Goal: Information Seeking & Learning: Check status

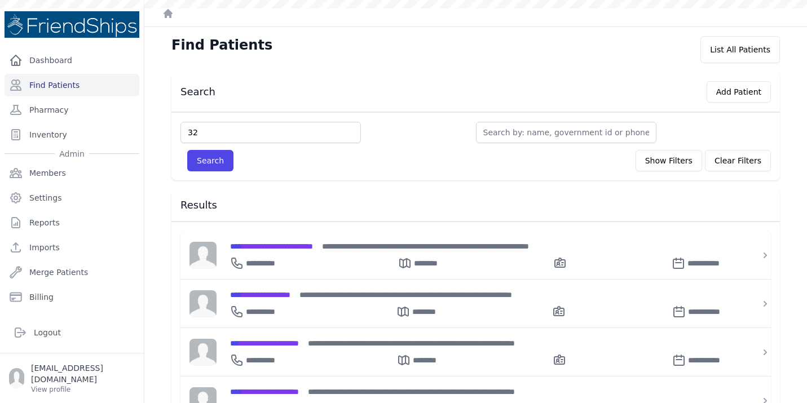
type input "32"
type input "3"
type input "212"
click at [201, 161] on button "Search" at bounding box center [210, 160] width 46 height 21
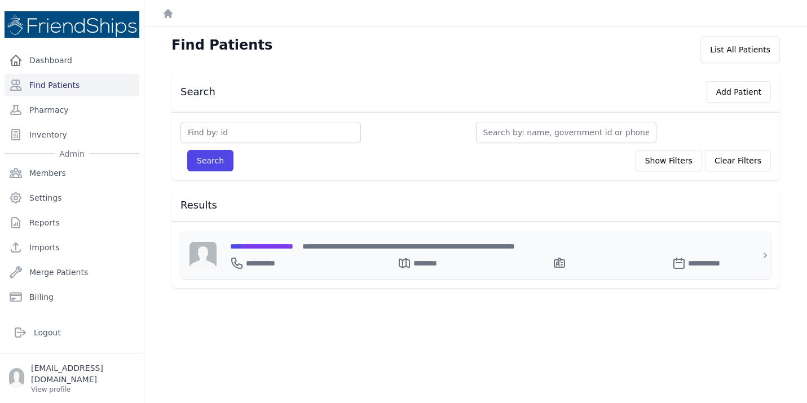
click at [289, 244] on span "**********" at bounding box center [261, 246] width 63 height 8
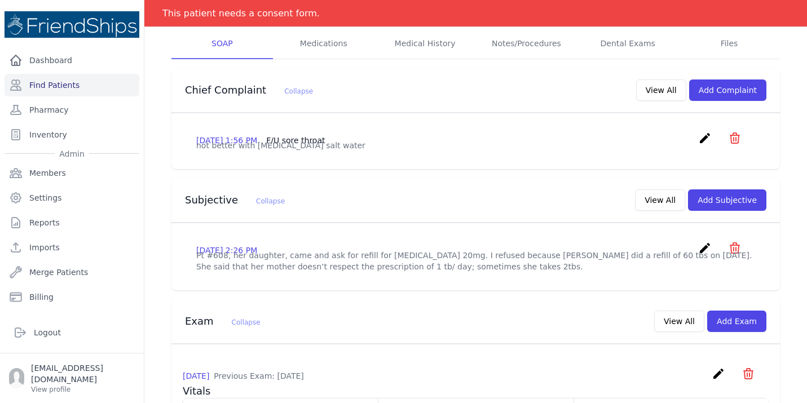
scroll to position [238, 0]
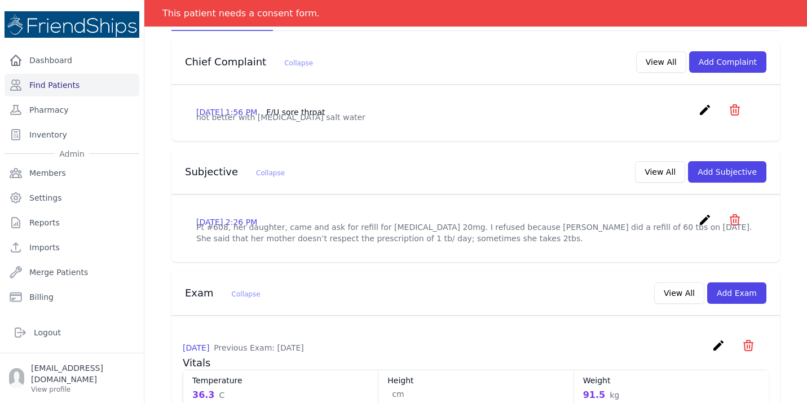
click at [298, 258] on span "# 212 Maryam Aqla Aqla Female 75 Years Old DOB: 1950-Jan-01 Region: Hamadiya Ph…" at bounding box center [475, 404] width 608 height 1159
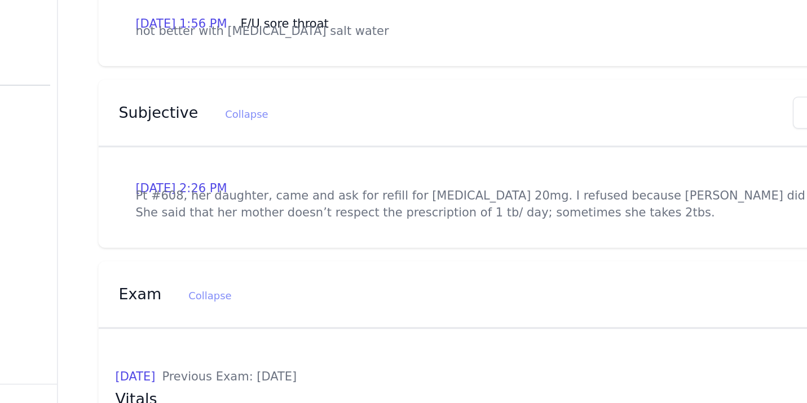
click at [317, 293] on div "Exam Collapse View All Add Exam" at bounding box center [471, 291] width 590 height 26
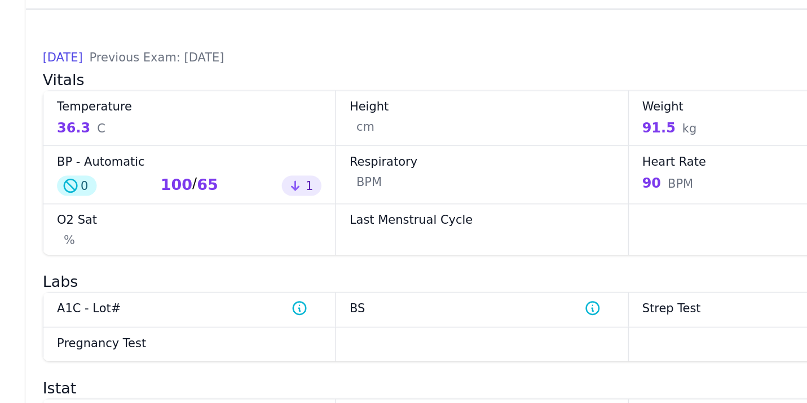
scroll to position [512, 0]
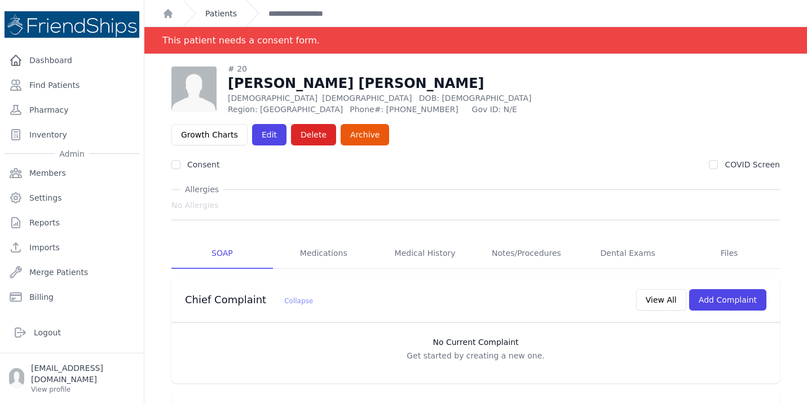
click at [223, 16] on link "Patients" at bounding box center [221, 13] width 32 height 11
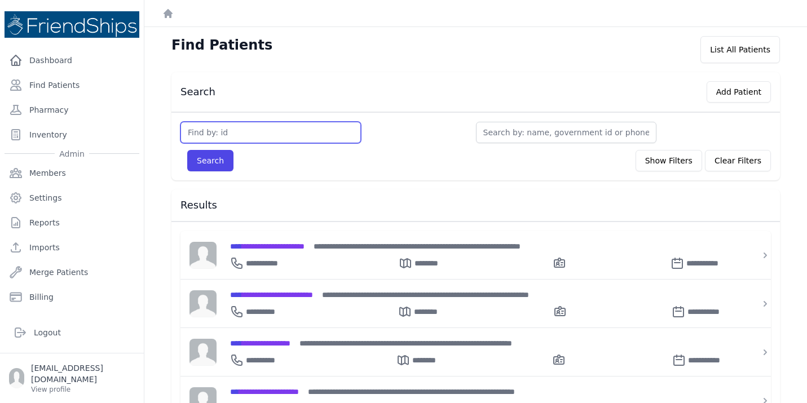
click at [274, 136] on input "text" at bounding box center [270, 132] width 180 height 21
type input "749"
click at [187, 150] on button "Search" at bounding box center [210, 160] width 46 height 21
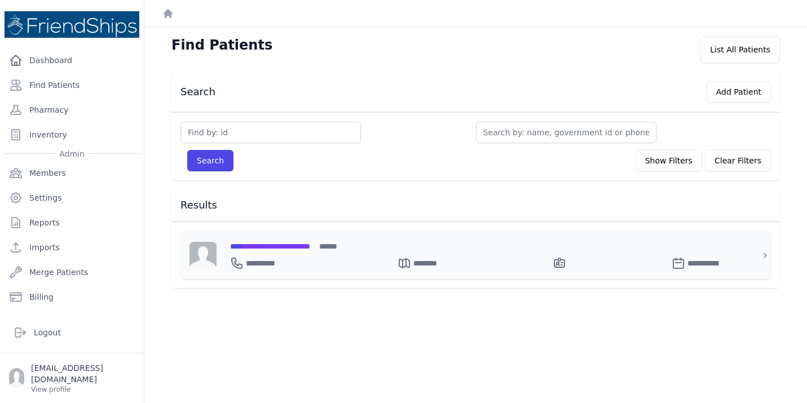
click at [292, 239] on div "**********" at bounding box center [483, 255] width 532 height 48
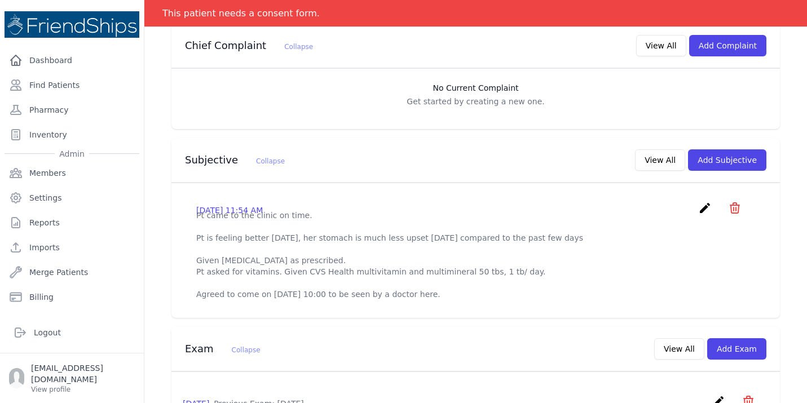
scroll to position [293, 0]
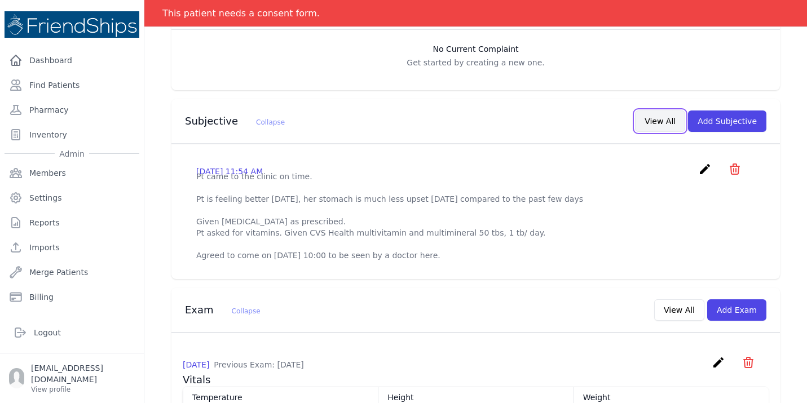
click at [663, 111] on button "View All" at bounding box center [660, 121] width 50 height 21
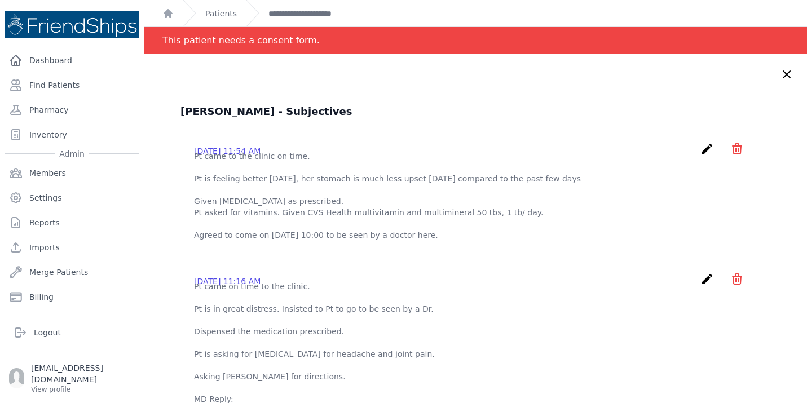
click at [231, 11] on link "Patients" at bounding box center [221, 13] width 32 height 11
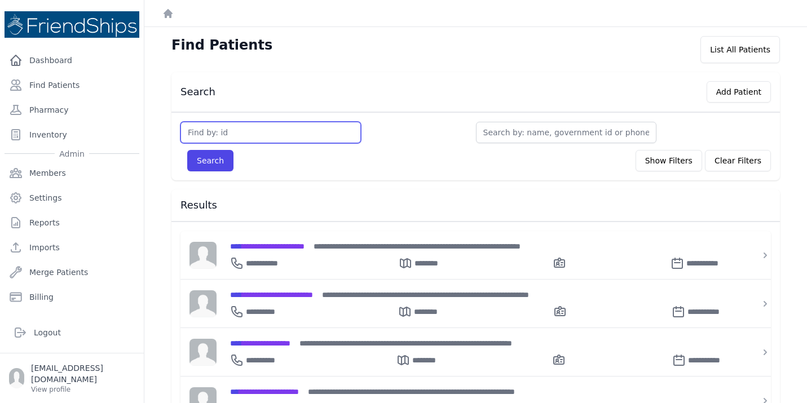
click at [267, 130] on input "text" at bounding box center [270, 132] width 180 height 21
type input "756"
click at [187, 150] on button "Search" at bounding box center [210, 160] width 46 height 21
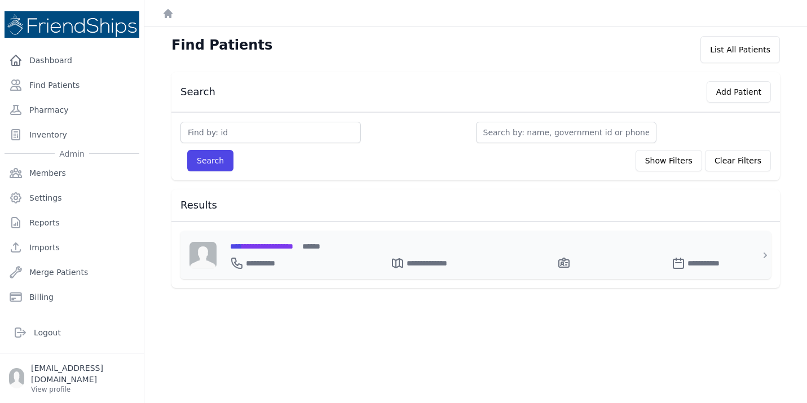
click at [293, 245] on span "**********" at bounding box center [261, 246] width 63 height 8
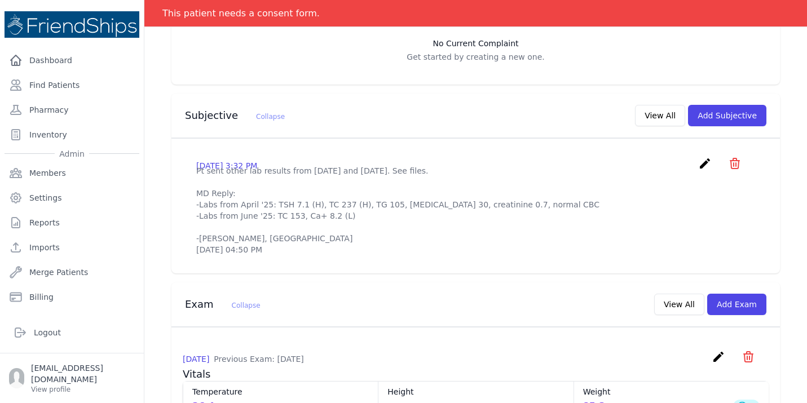
scroll to position [316, 0]
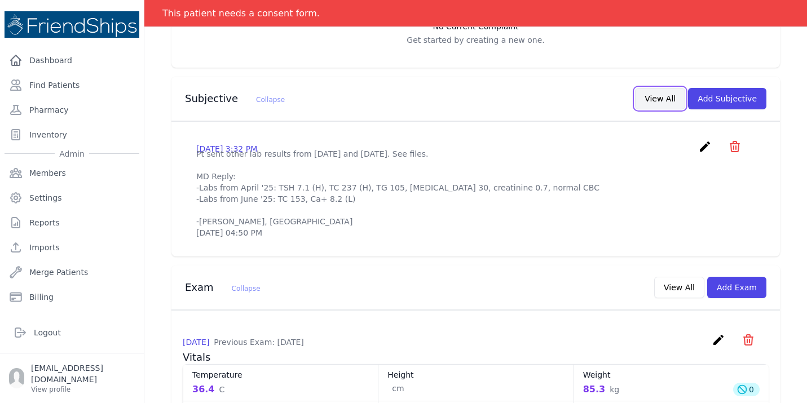
click at [667, 88] on button "View All" at bounding box center [660, 98] width 50 height 21
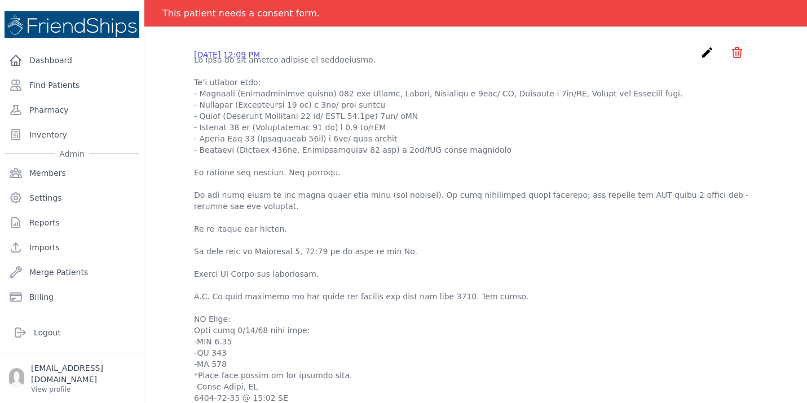
scroll to position [226, 0]
click at [174, 220] on div "Maryam Ahmed Ali - Subjectives 2025-Aug-28 3:32 PM create ​ Delete subjective -…" at bounding box center [476, 146] width 636 height 536
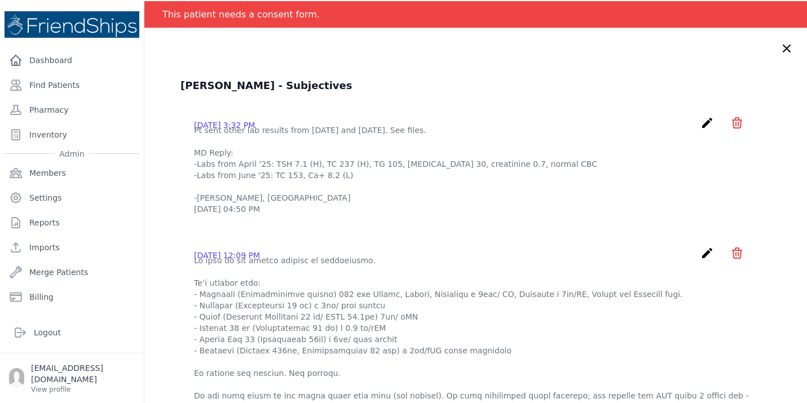
scroll to position [0, 0]
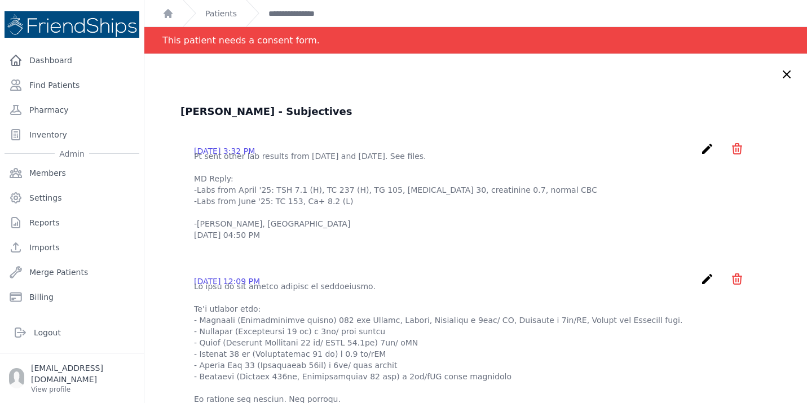
click at [174, 220] on div "Maryam Ahmed Ali - Subjectives 2025-Aug-28 3:32 PM create ​ Delete subjective -…" at bounding box center [476, 372] width 636 height 536
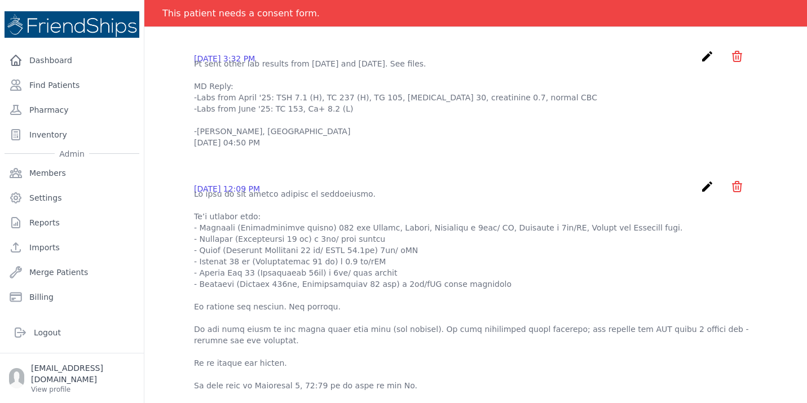
scroll to position [90, 0]
click at [147, 242] on div "Maryam Ahmed Ali - Subjectives 2025-Aug-28 3:32 PM create ​ Delete subjective -…" at bounding box center [475, 263] width 663 height 599
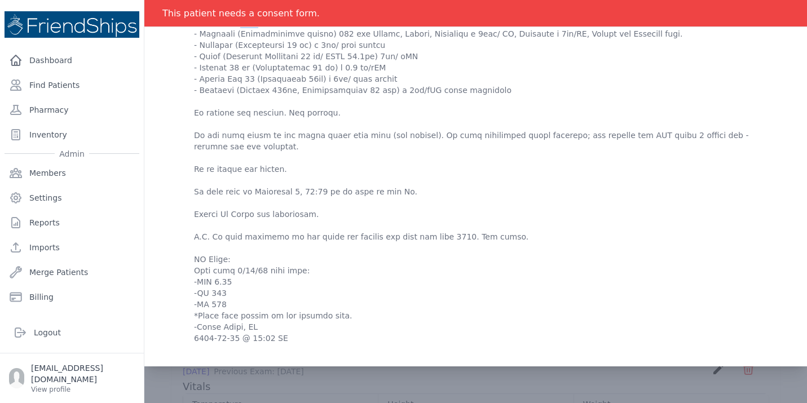
scroll to position [293, 0]
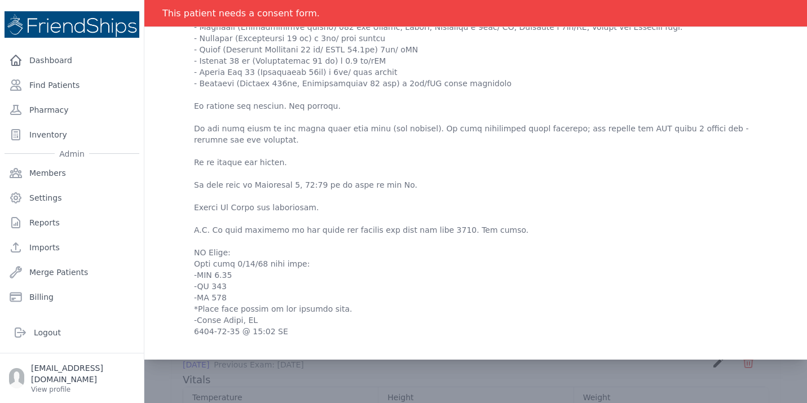
click at [147, 242] on div "Maryam Ahmed Ali - Subjectives 2025-Aug-28 3:32 PM create ​ Delete subjective -…" at bounding box center [475, 60] width 663 height 599
click at [46, 83] on link "Find Patients" at bounding box center [72, 85] width 135 height 23
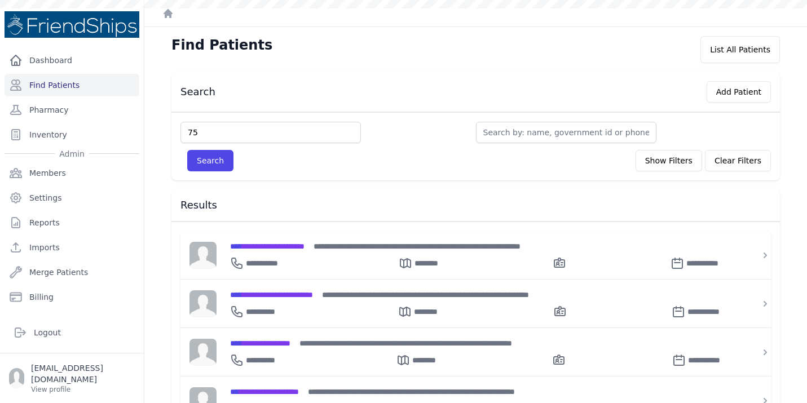
type input "75"
type input "757"
click at [187, 150] on button "Search" at bounding box center [210, 160] width 46 height 21
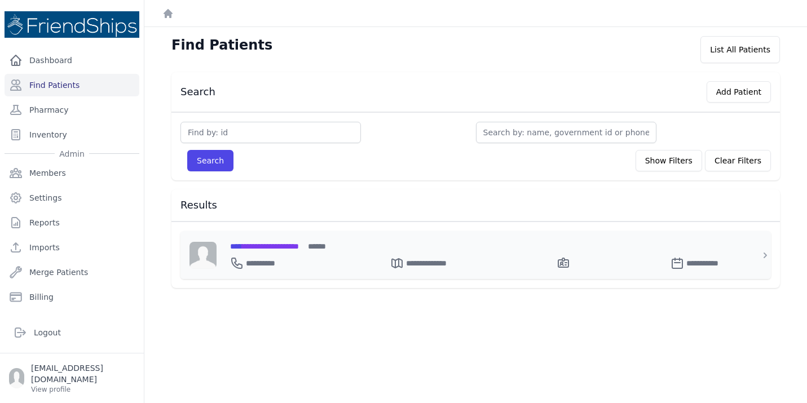
click at [299, 253] on div "**********" at bounding box center [482, 261] width 505 height 18
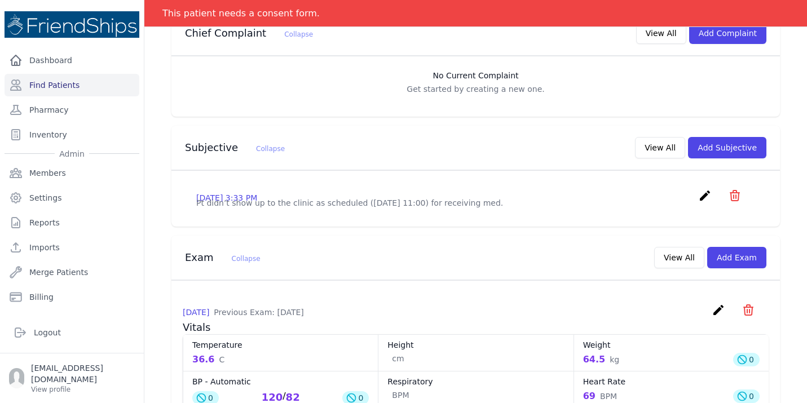
scroll to position [271, 0]
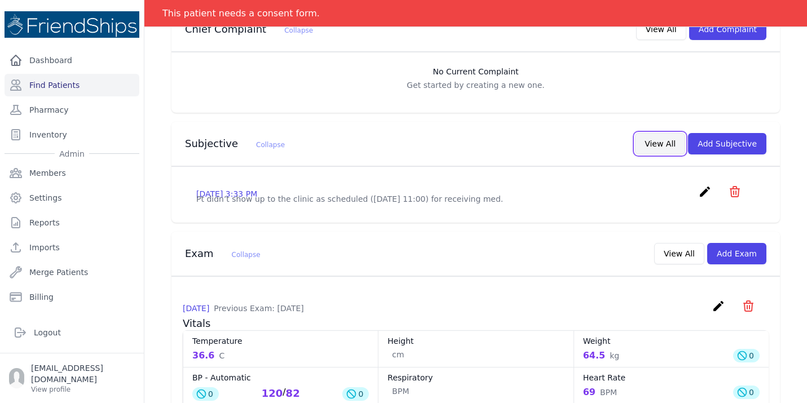
click at [665, 133] on button "View All" at bounding box center [660, 143] width 50 height 21
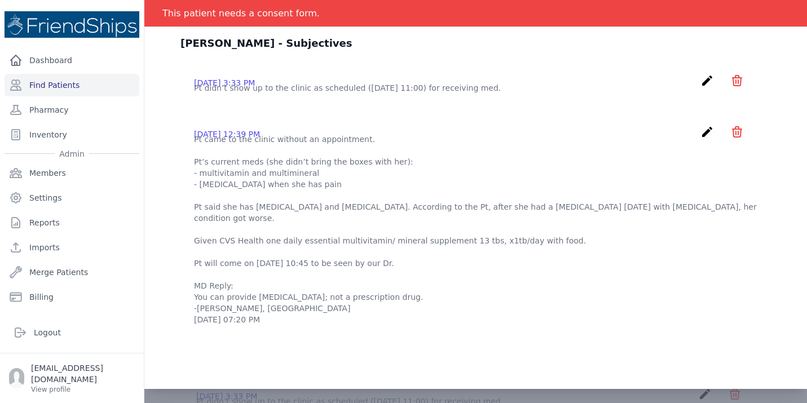
scroll to position [90, 0]
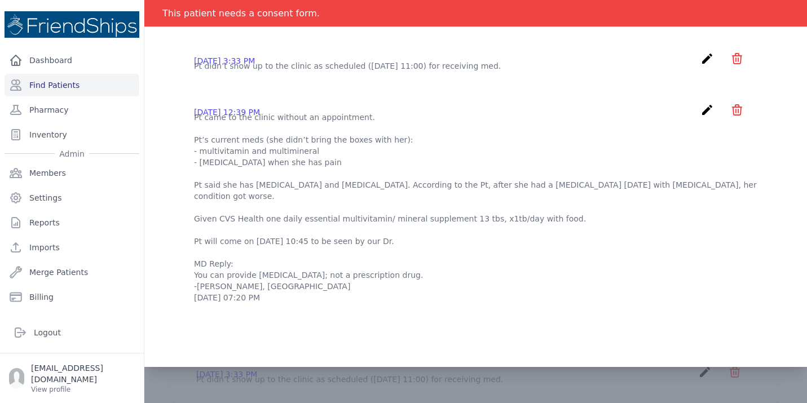
click at [181, 151] on div "2025-Aug-27 12:39 PM create ​ Delete subjective - Pt came to the clinic without…" at bounding box center [475, 203] width 590 height 218
click at [175, 113] on div "Faten Hashem Abbas - Subjectives 2025-Sep-02 3:33 PM create ​ Delete subjective…" at bounding box center [476, 163] width 636 height 299
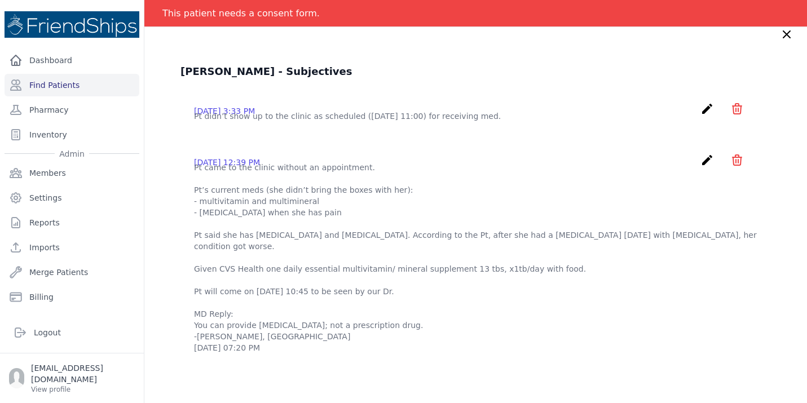
scroll to position [23, 0]
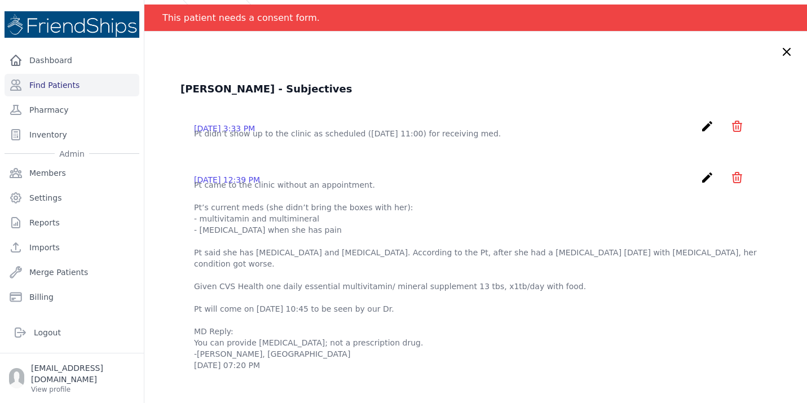
click at [790, 54] on icon at bounding box center [787, 52] width 14 height 14
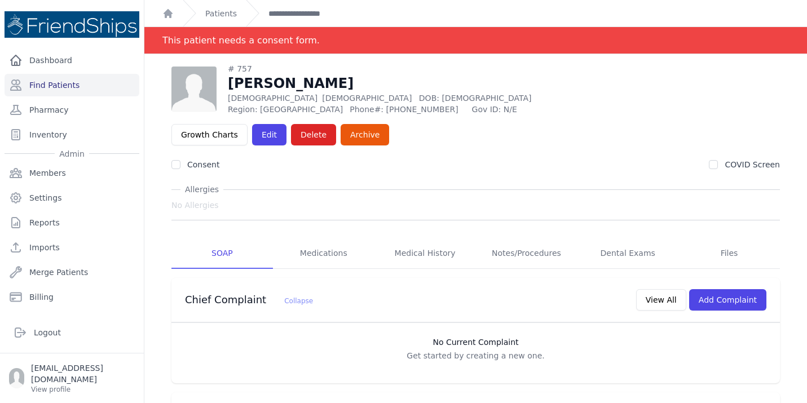
click at [94, 87] on link "Find Patients" at bounding box center [72, 85] width 135 height 23
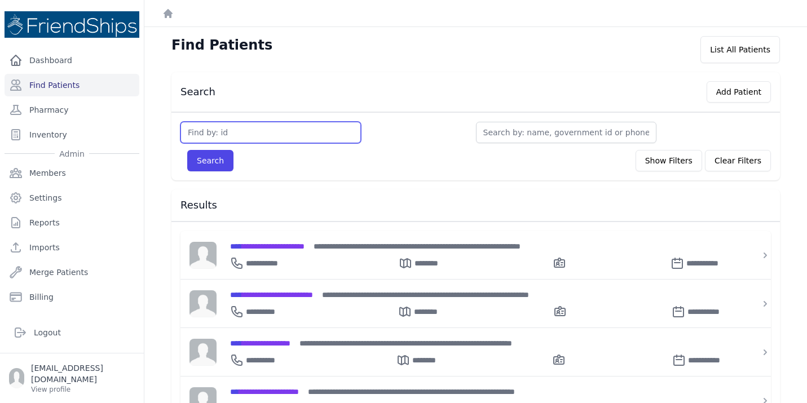
click at [218, 135] on input "text" at bounding box center [270, 132] width 180 height 21
type input "200"
click at [187, 150] on button "Search" at bounding box center [210, 160] width 46 height 21
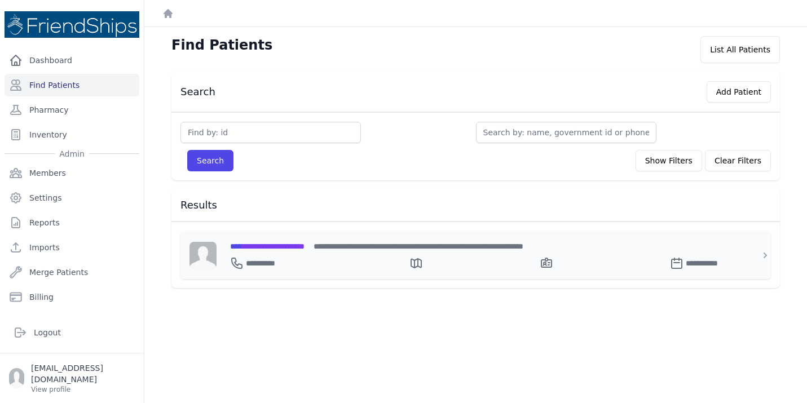
click at [270, 244] on span "**********" at bounding box center [267, 246] width 74 height 8
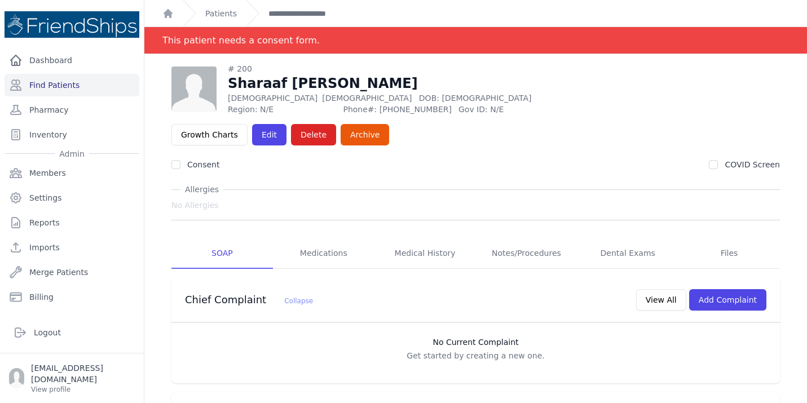
click at [160, 246] on div "# 200 Sharaaf Ahmed Shbeeb Female 0 Years Old DOB: 2025-Jan-06 Region: N/E Phon…" at bounding box center [475, 398] width 645 height 671
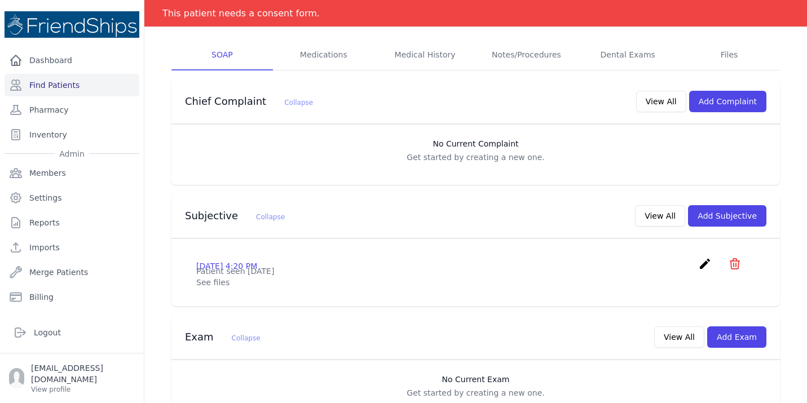
scroll to position [203, 0]
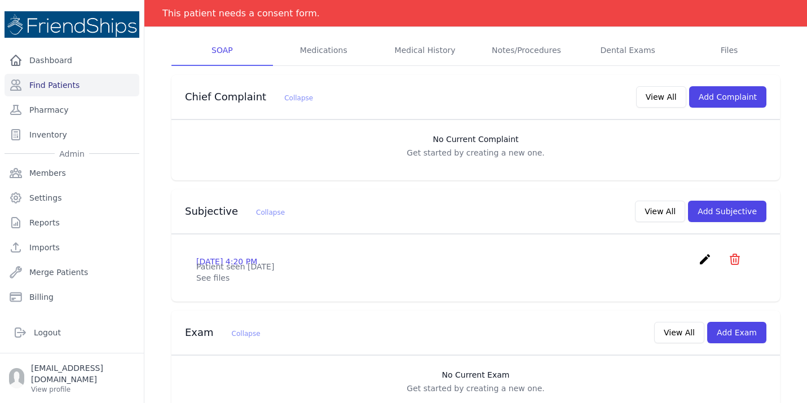
click at [157, 149] on div "# 200 Sharaaf Ahmed Shbeeb Female 0 Years Old DOB: 2025-Jan-06 Region: N/E Phon…" at bounding box center [475, 195] width 645 height 671
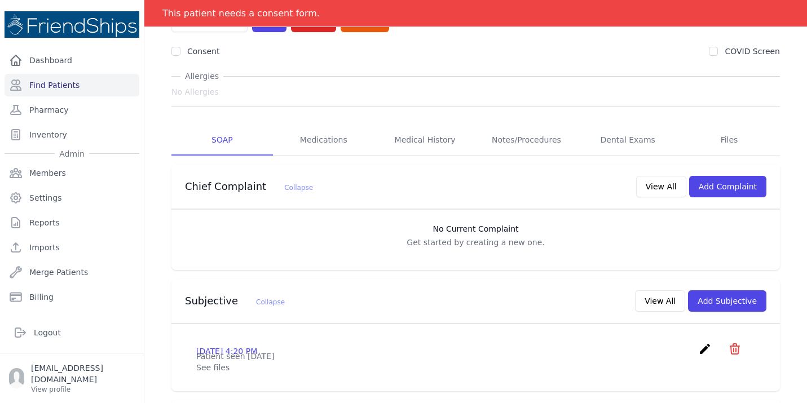
scroll to position [113, 0]
click at [735, 126] on link "Files" at bounding box center [729, 141] width 102 height 30
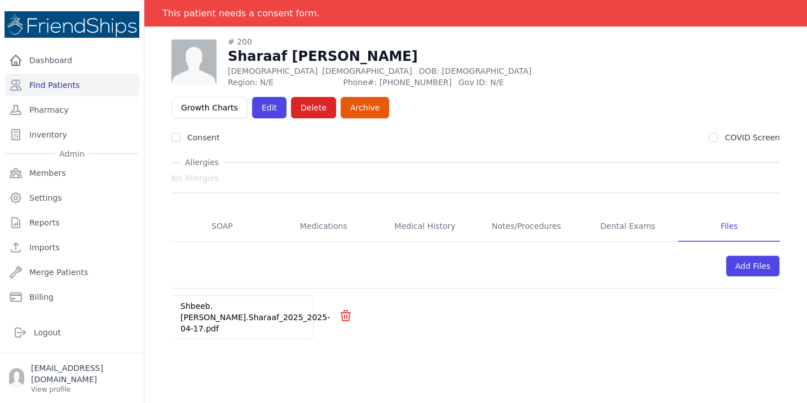
click at [218, 296] on div "Shbeeb.Ahmaed.Sharaaf_2025_2025-04-17.pdf" at bounding box center [254, 317] width 167 height 43
click at [214, 302] on link "Shbeeb.Ahmaed.Sharaaf_2025_2025-04-17.pdf" at bounding box center [254, 318] width 149 height 32
click at [60, 87] on link "Find Patients" at bounding box center [72, 85] width 135 height 23
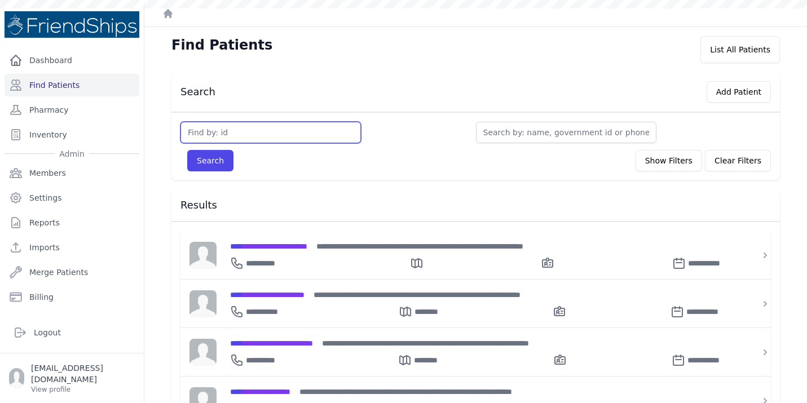
click at [216, 136] on input "text" at bounding box center [270, 132] width 180 height 21
type input "758"
click at [187, 150] on button "Search" at bounding box center [210, 160] width 46 height 21
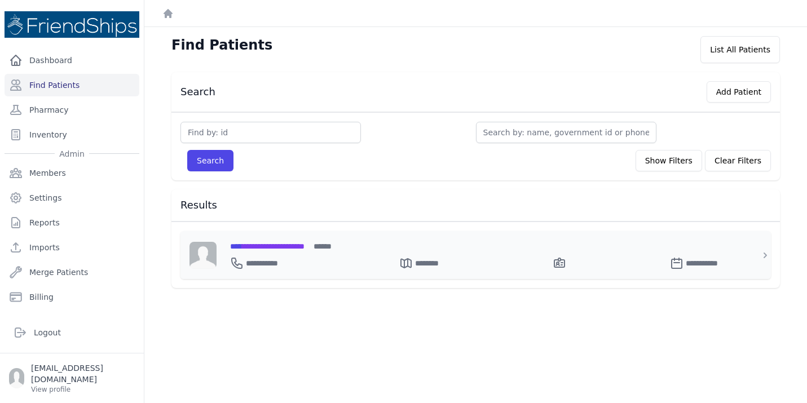
click at [242, 248] on span "****" at bounding box center [236, 246] width 12 height 8
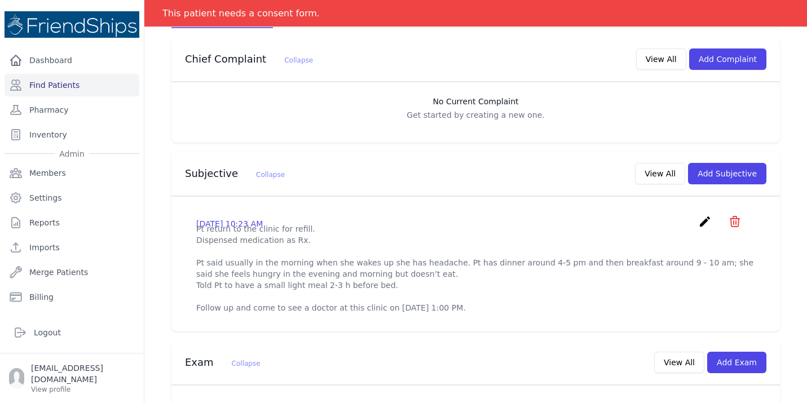
scroll to position [226, 0]
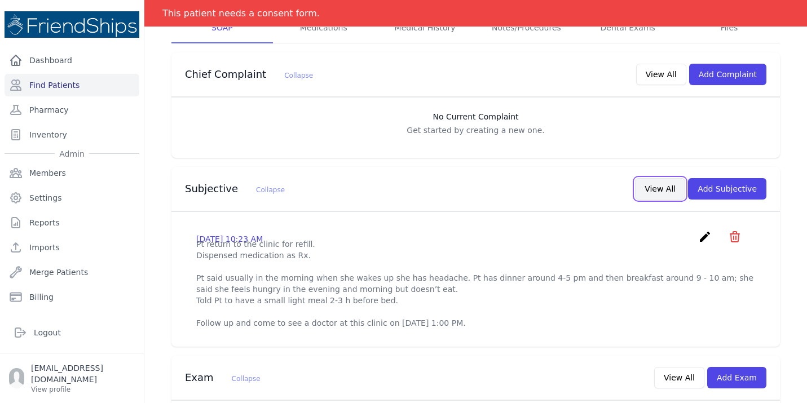
click at [651, 178] on button "View All" at bounding box center [660, 188] width 50 height 21
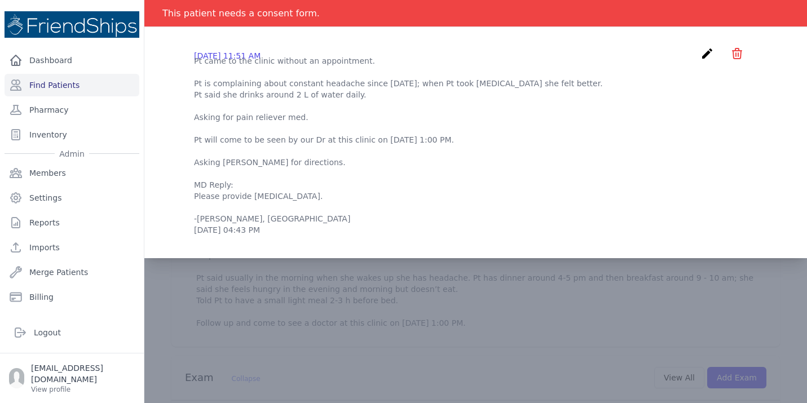
scroll to position [0, 0]
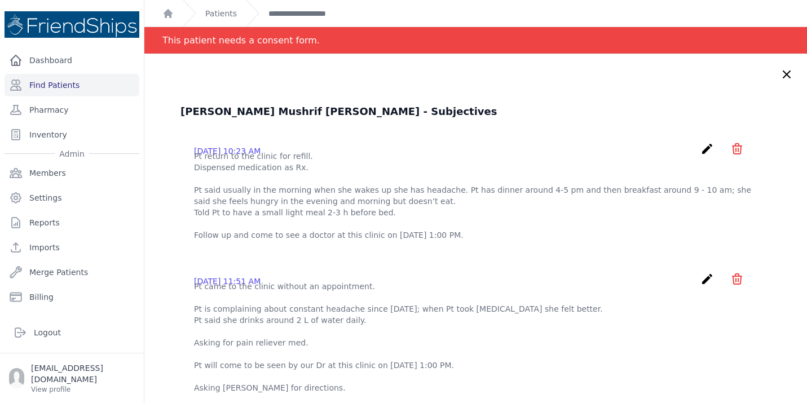
click at [162, 234] on div "Nora Mushrif Sharifi - Subjectives 2025-Sep-02 10:23 AM create ​ Delete subject…" at bounding box center [476, 287] width 636 height 367
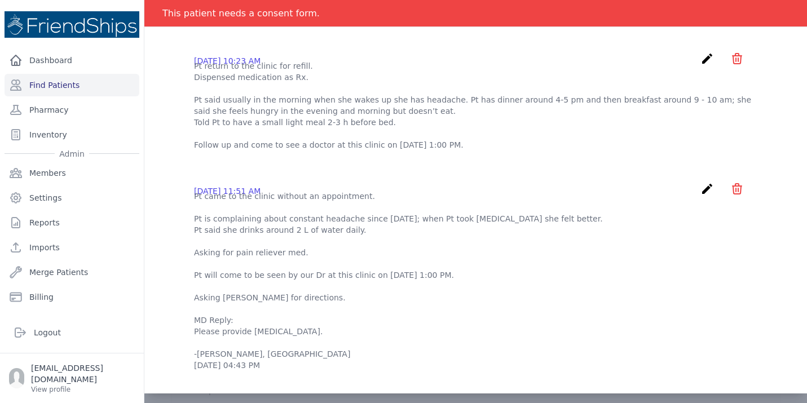
scroll to position [68, 0]
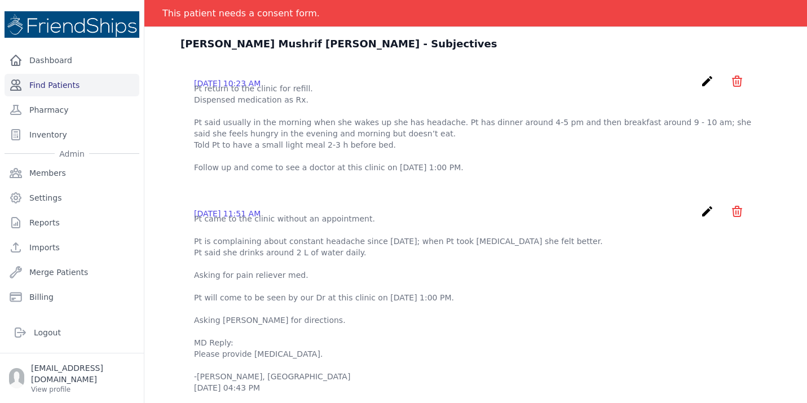
click at [111, 81] on link "Find Patients" at bounding box center [72, 85] width 135 height 23
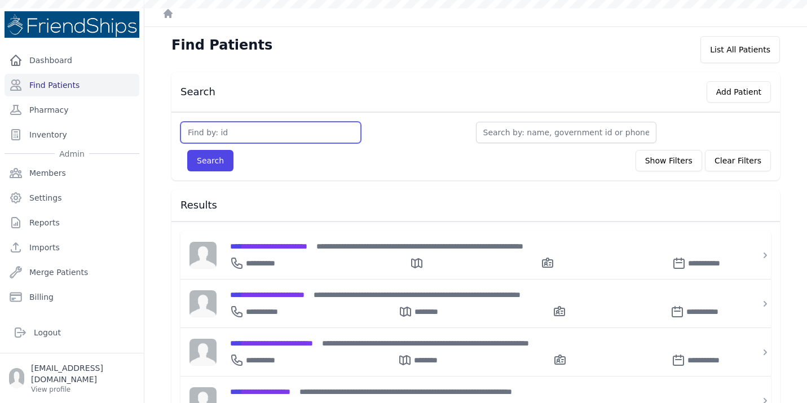
click at [231, 130] on input "text" at bounding box center [270, 132] width 180 height 21
type input "566"
click at [187, 150] on button "Search" at bounding box center [210, 160] width 46 height 21
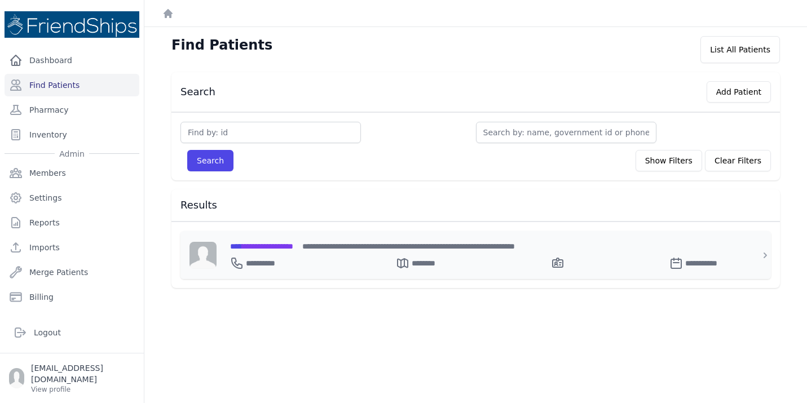
click at [263, 242] on span "**********" at bounding box center [261, 246] width 63 height 8
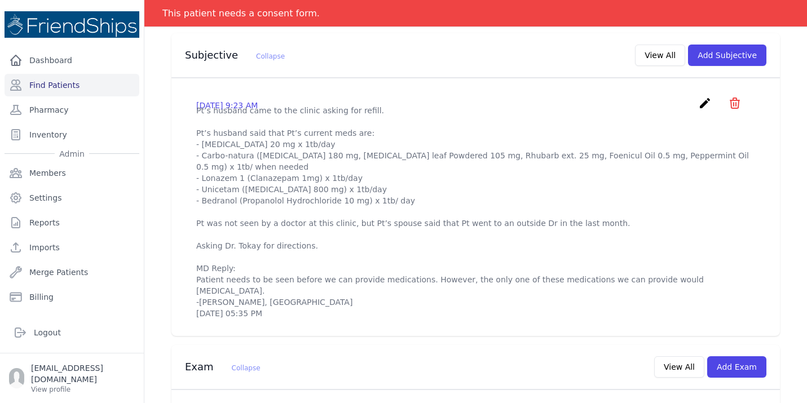
scroll to position [361, 0]
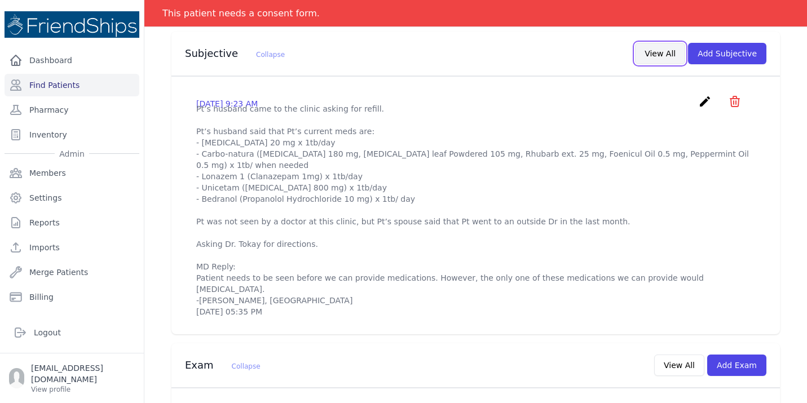
click at [651, 43] on button "View All" at bounding box center [660, 53] width 50 height 21
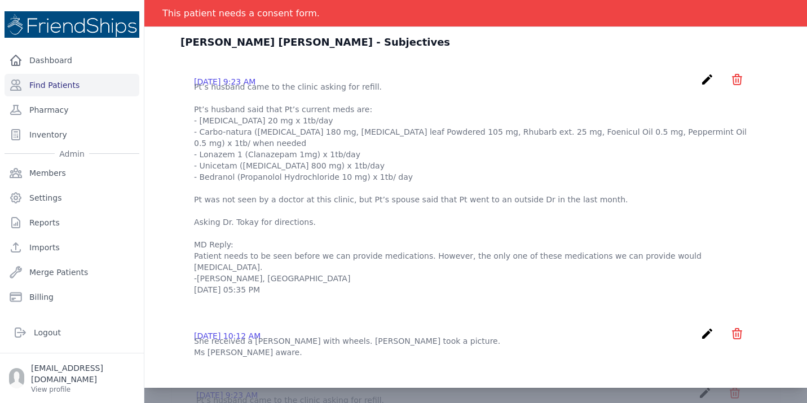
scroll to position [68, 0]
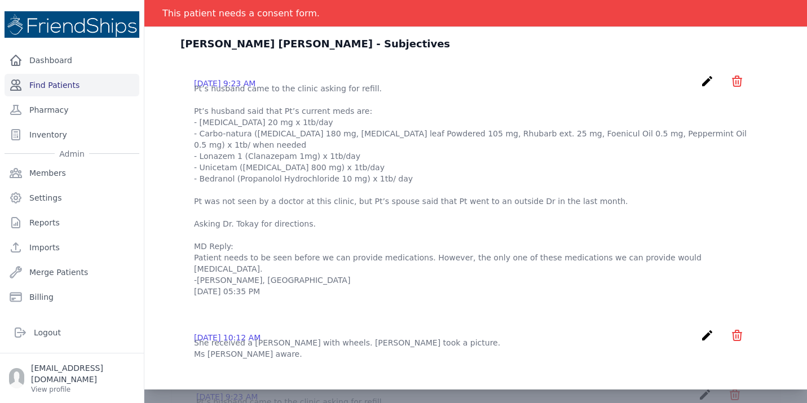
click at [51, 85] on link "Find Patients" at bounding box center [72, 85] width 135 height 23
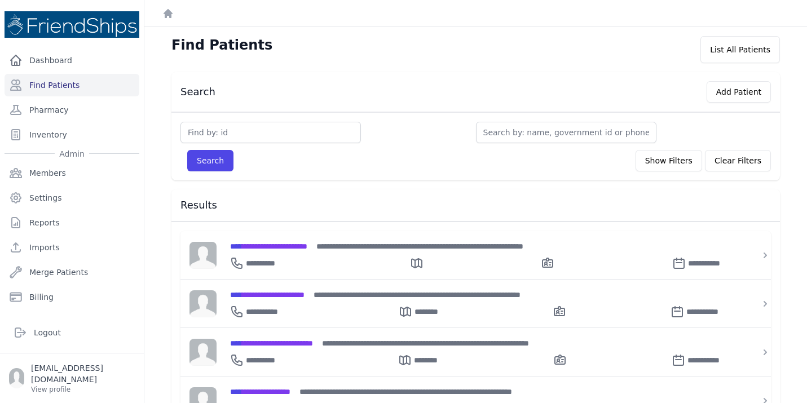
click at [158, 325] on div "Search Add Patient Search Show Filters Clear Filters Filter By Age [DEMOGRAPHIC…" at bounding box center [475, 398] width 645 height 652
click at [245, 135] on input "text" at bounding box center [270, 132] width 180 height 21
type input "25"
click at [187, 150] on button "Search" at bounding box center [210, 160] width 46 height 21
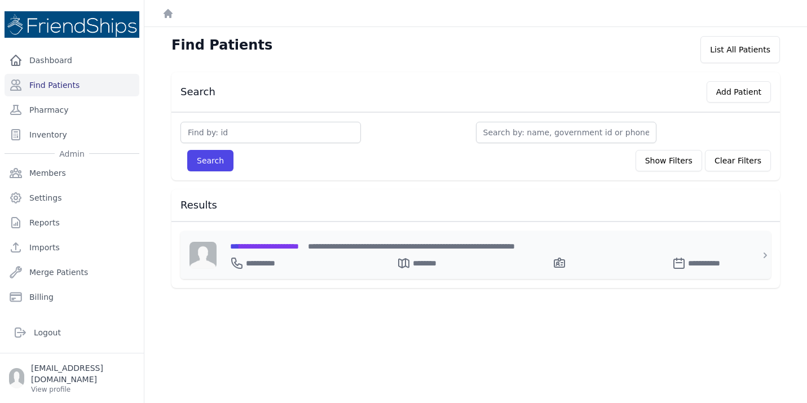
click at [276, 252] on div "**********" at bounding box center [482, 261] width 505 height 18
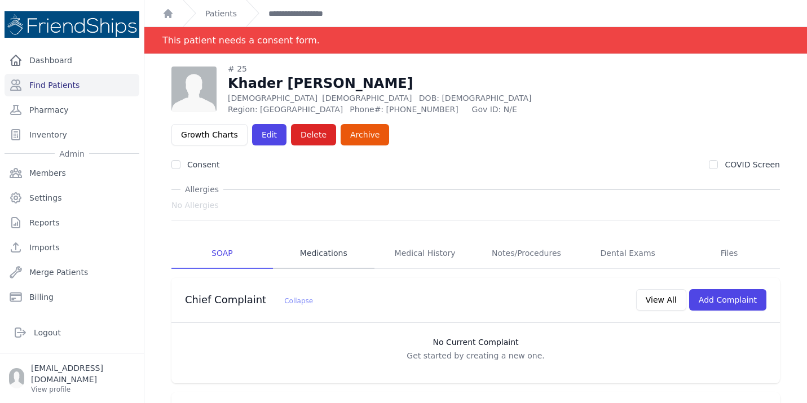
click at [327, 239] on link "Medications" at bounding box center [324, 254] width 102 height 30
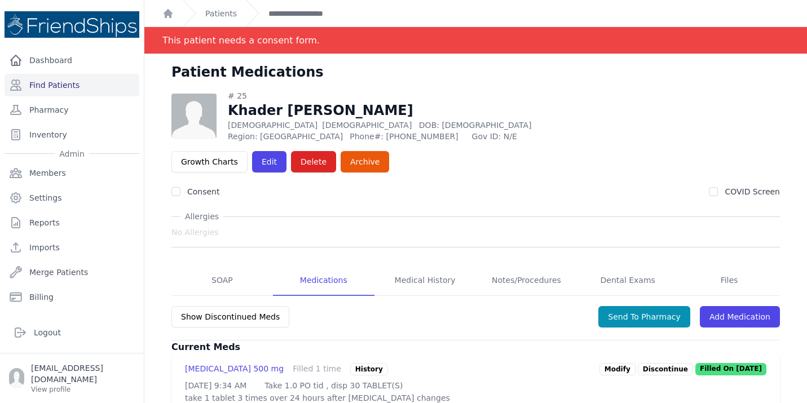
click at [154, 297] on div "# 25 Khader [PERSON_NAME] [DEMOGRAPHIC_DATA] [DEMOGRAPHIC_DATA] DOB: [DEMOGRAPH…" at bounding box center [475, 310] width 645 height 441
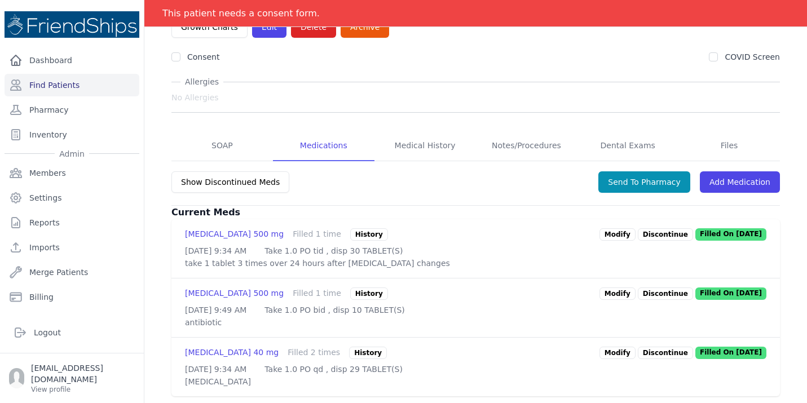
scroll to position [140, 0]
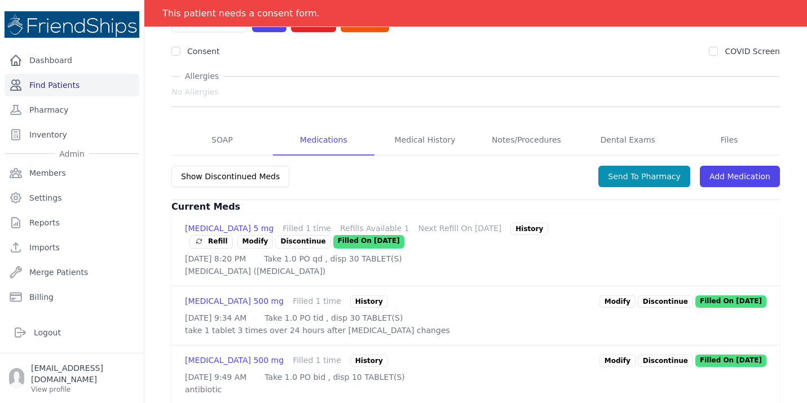
click at [96, 82] on link "Find Patients" at bounding box center [72, 85] width 135 height 23
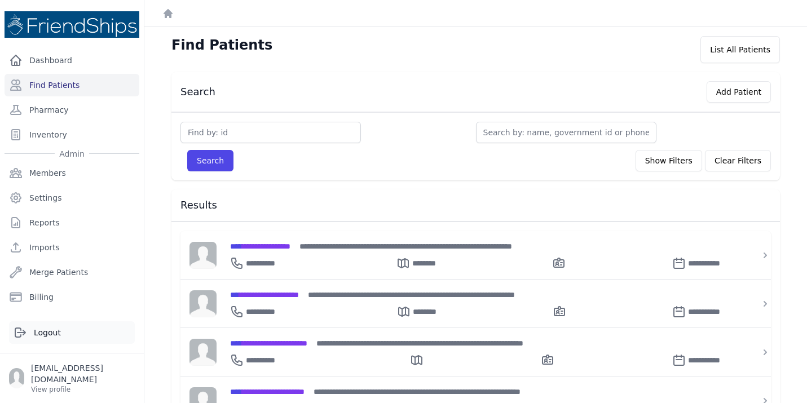
click at [55, 344] on link "Logout" at bounding box center [72, 332] width 126 height 23
